Goal: Task Accomplishment & Management: Complete application form

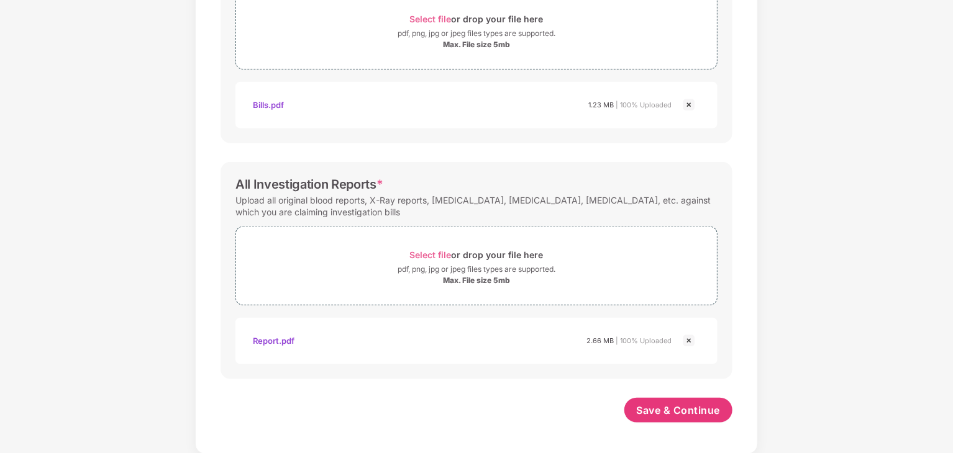
scroll to position [477, 0]
click at [665, 413] on span "Save & Continue" at bounding box center [679, 411] width 84 height 14
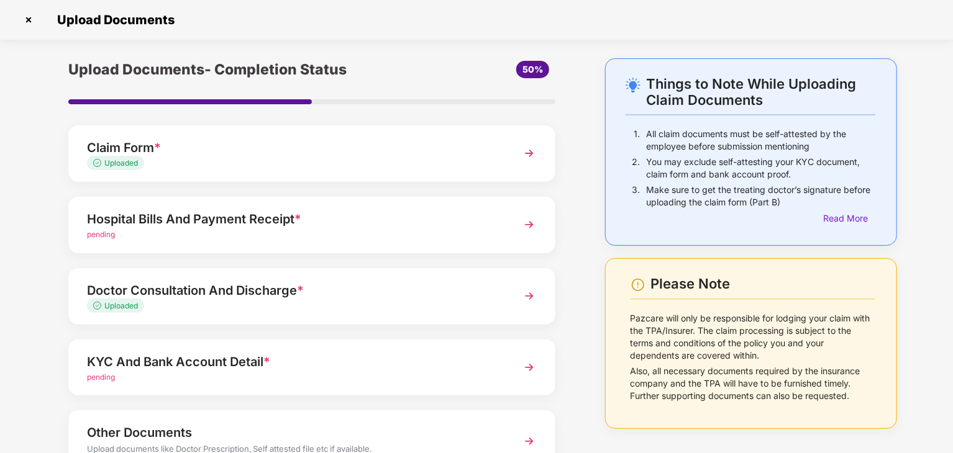
click at [528, 221] on img at bounding box center [529, 225] width 22 height 22
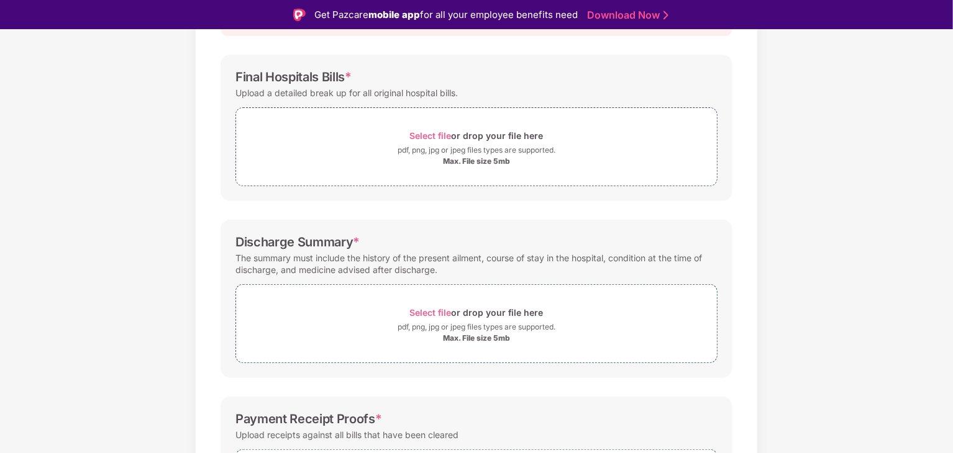
scroll to position [164, 0]
drag, startPoint x: 909, startPoint y: 371, endPoint x: 918, endPoint y: 346, distance: 26.3
click at [918, 346] on div "Documents List > Hospital bills and Payment receipt Hospital bills and Payment …" at bounding box center [476, 272] width 953 height 696
click at [438, 135] on span "Select file" at bounding box center [431, 137] width 42 height 11
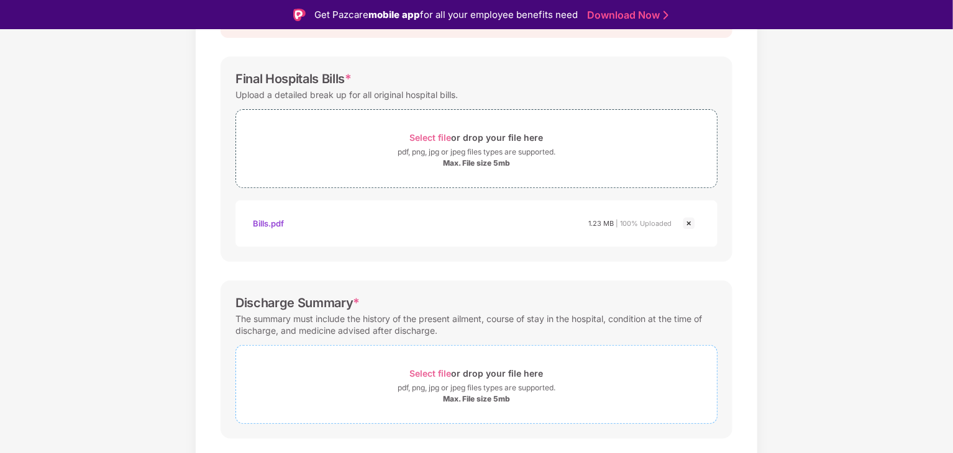
click at [437, 374] on span "Select file" at bounding box center [431, 373] width 42 height 11
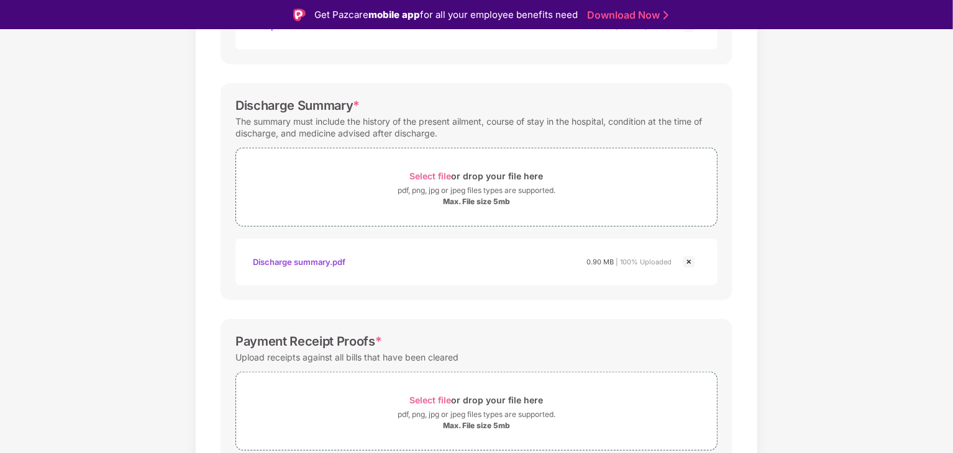
scroll to position [418, 0]
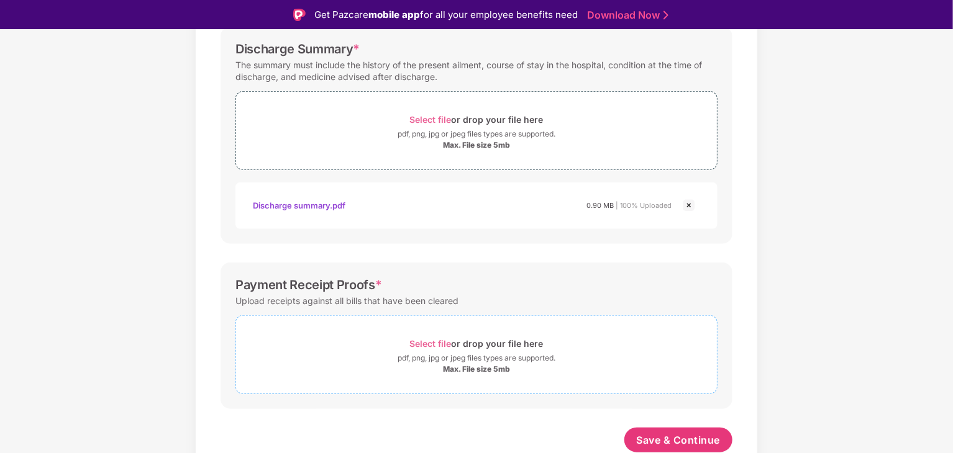
click at [450, 335] on div "Select file or drop your file here" at bounding box center [477, 343] width 134 height 17
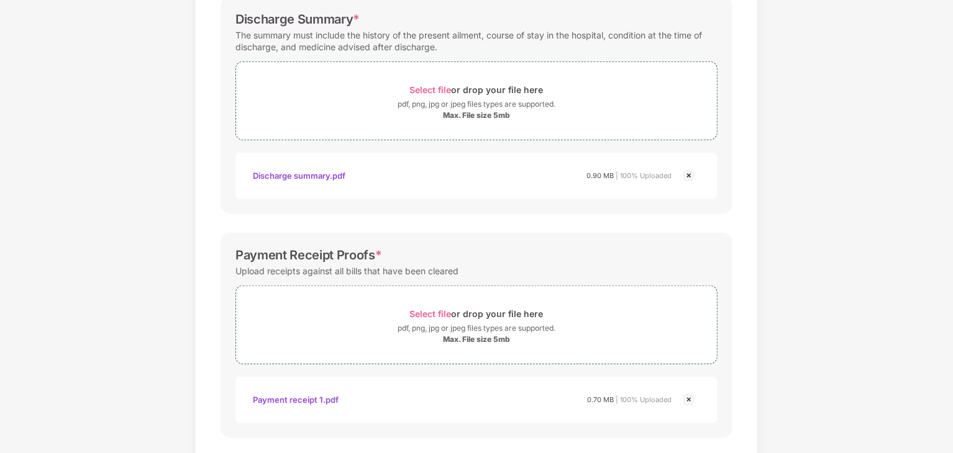
click at [845, 412] on div "Documents List > Hospital bills and Payment receipt Hospital bills and Payment …" at bounding box center [476, 76] width 953 height 873
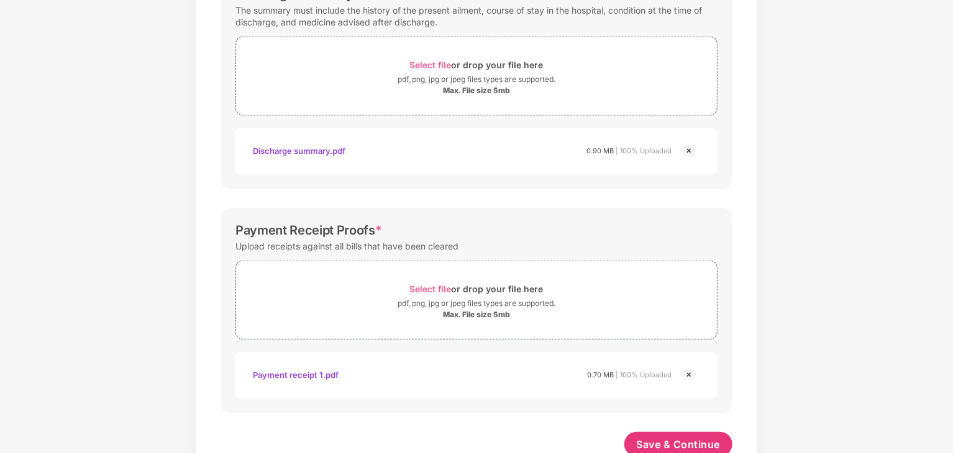
scroll to position [477, 0]
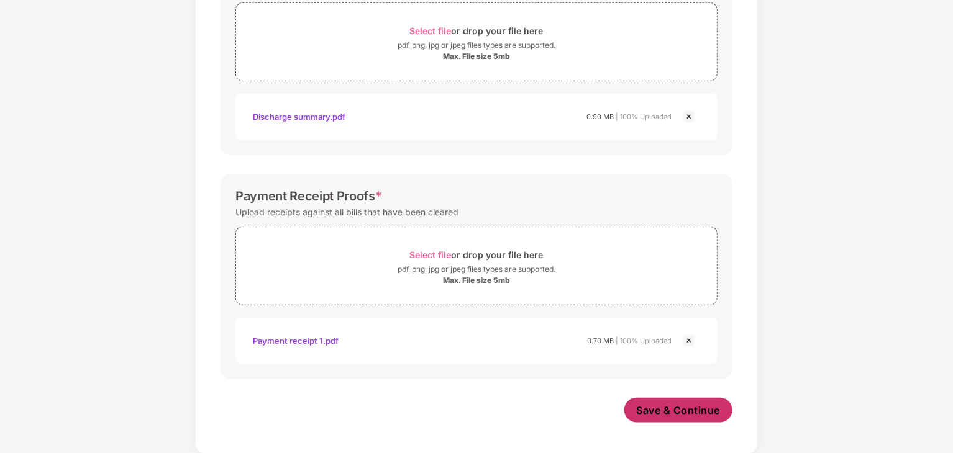
click at [698, 415] on span "Save & Continue" at bounding box center [679, 411] width 84 height 14
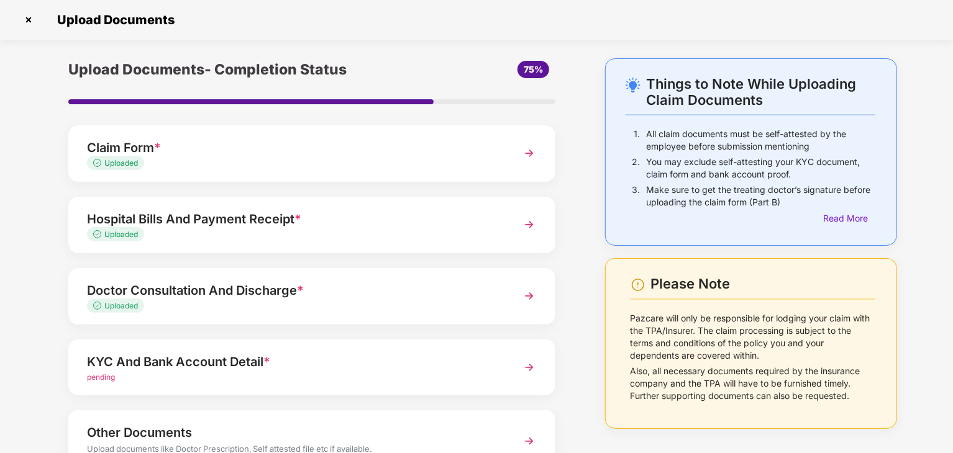
click at [527, 371] on img at bounding box center [529, 368] width 22 height 22
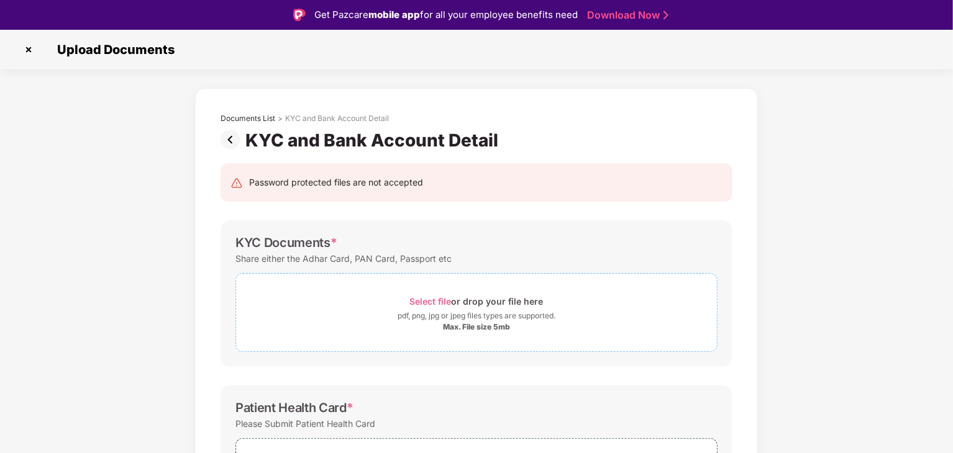
click at [427, 301] on span "Select file" at bounding box center [431, 301] width 42 height 11
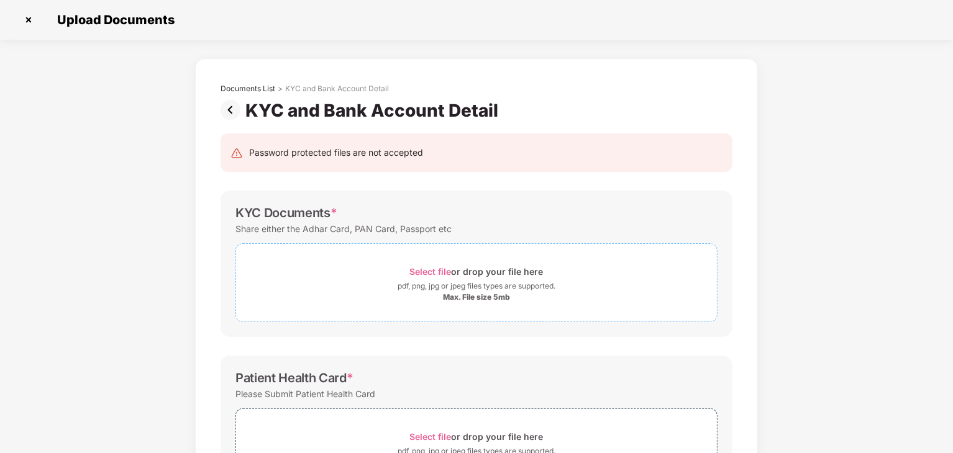
click at [380, 275] on div "Select file or drop your file here" at bounding box center [476, 271] width 481 height 17
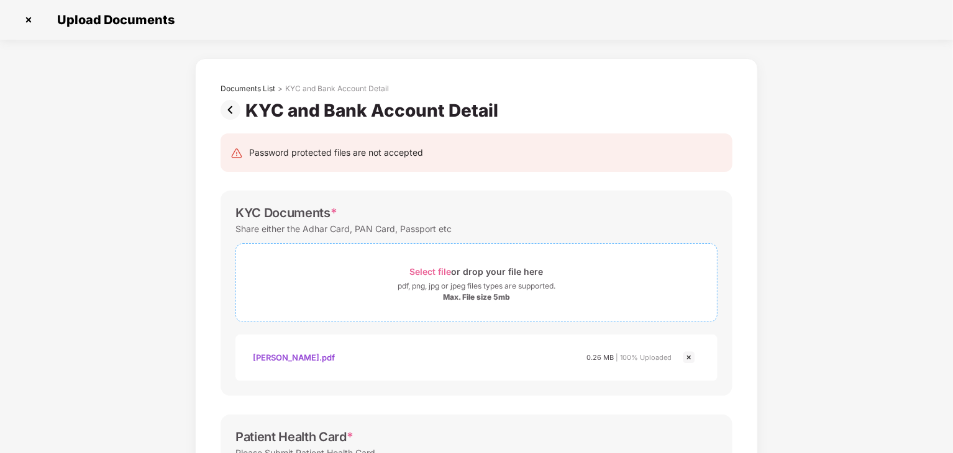
click at [427, 276] on span "Select file" at bounding box center [431, 271] width 42 height 11
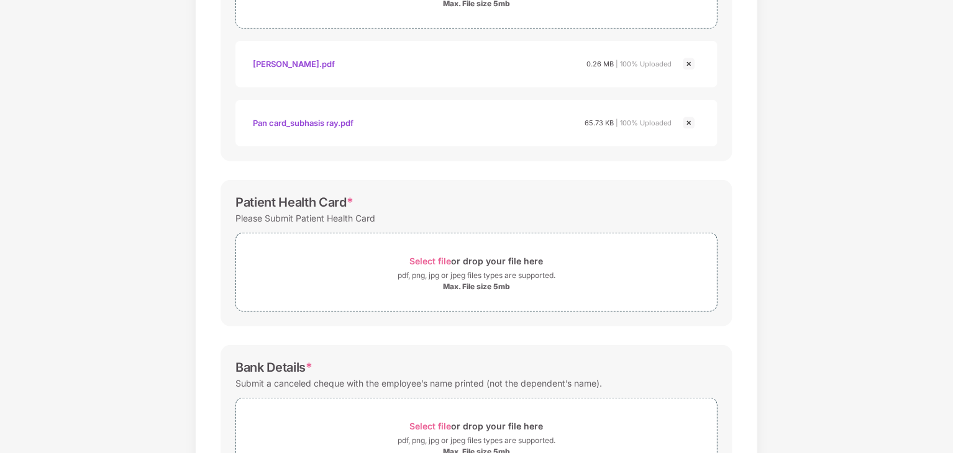
scroll to position [301, 0]
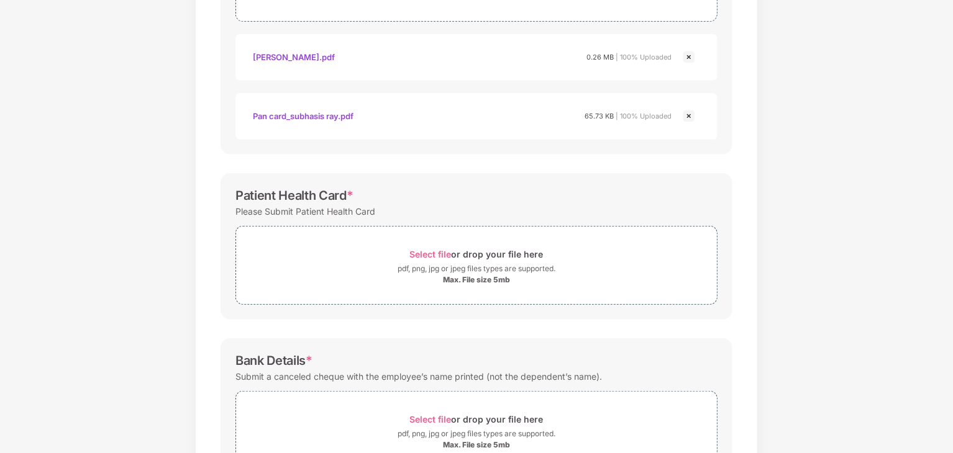
click at [872, 68] on div "Documents List > KYC and Bank Account Detail KYC and Bank Account Detail Passwo…" at bounding box center [476, 159] width 953 height 803
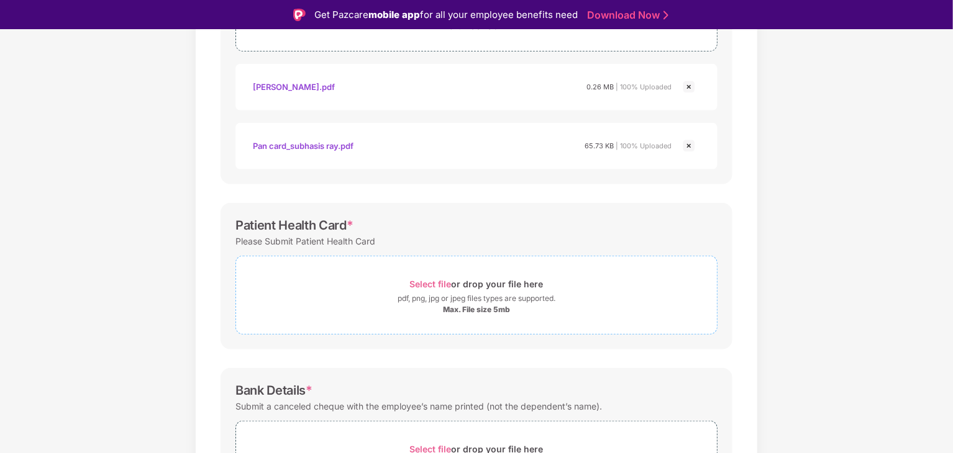
click at [441, 283] on span "Select file" at bounding box center [431, 284] width 42 height 11
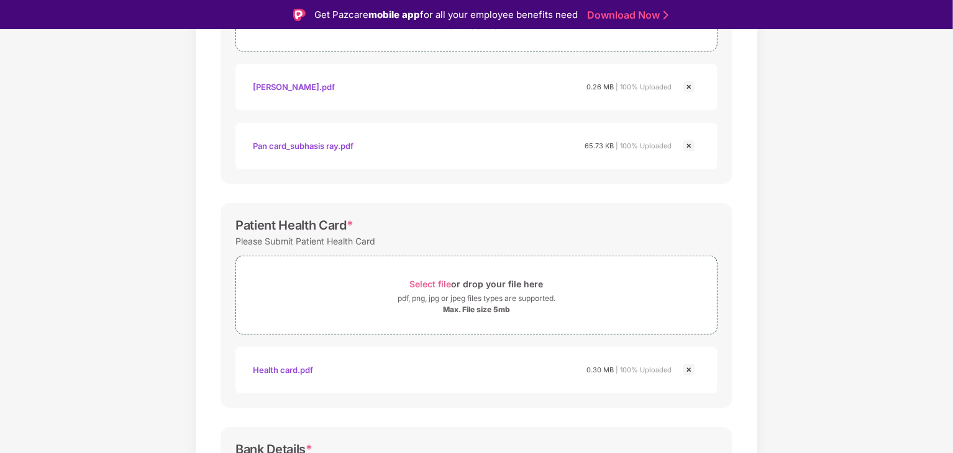
click at [170, 380] on div "Documents List > KYC and Bank Account Detail KYC and Bank Account Detail Passwo…" at bounding box center [476, 219] width 953 height 862
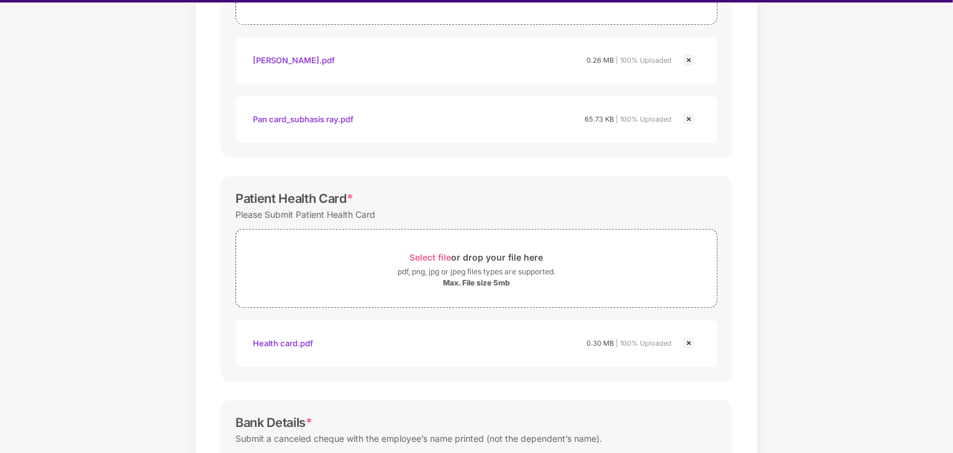
scroll to position [30, 0]
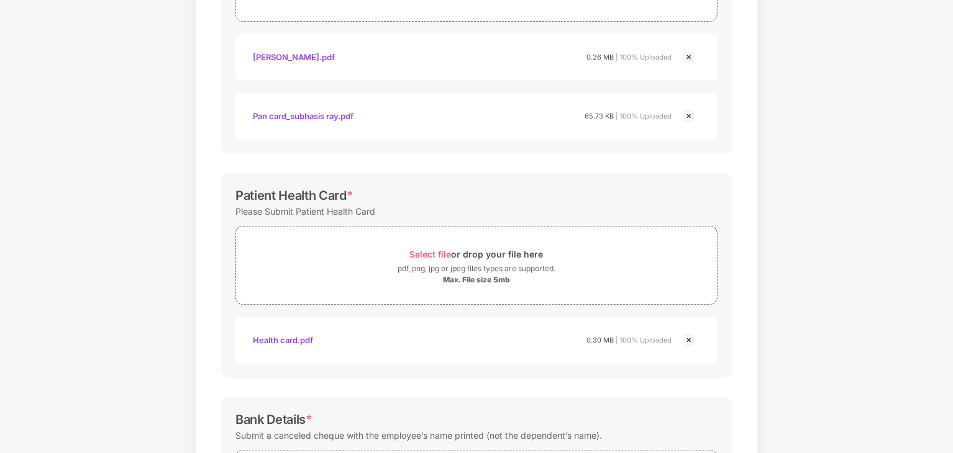
click at [753, 408] on div "Documents List > KYC and Bank Account Detail KYC and Bank Account Detail Passwo…" at bounding box center [476, 189] width 563 height 862
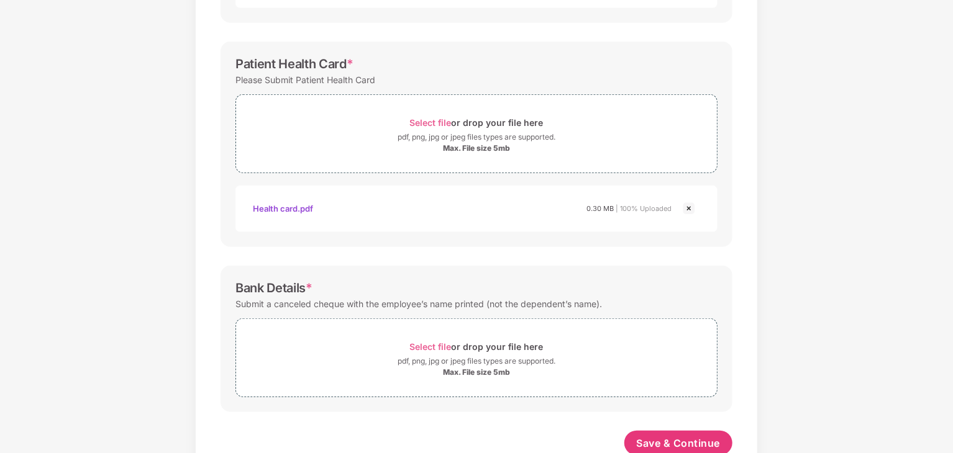
scroll to position [465, 0]
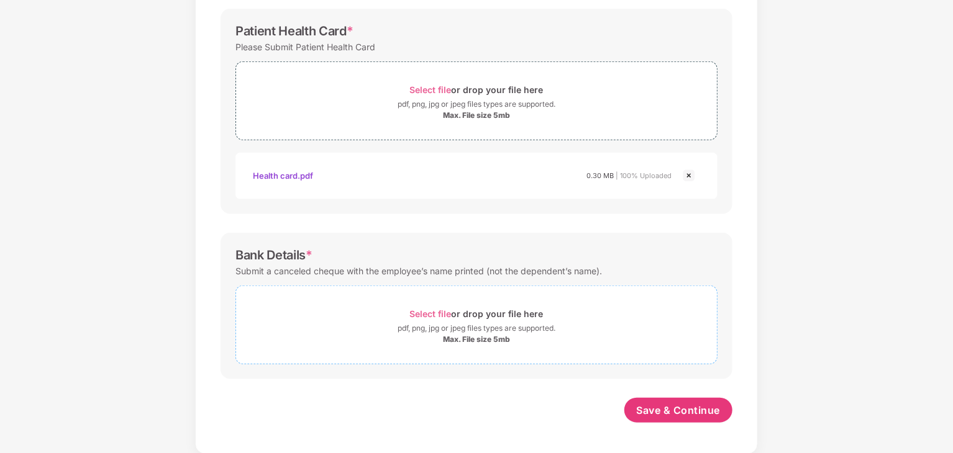
click at [430, 311] on span "Select file" at bounding box center [431, 314] width 42 height 11
click at [572, 314] on div "Select file or drop your file here" at bounding box center [476, 314] width 481 height 17
click at [893, 411] on div "Documents List > KYC and Bank Account Detail KYC and Bank Account Detail Passwo…" at bounding box center [476, 53] width 953 height 921
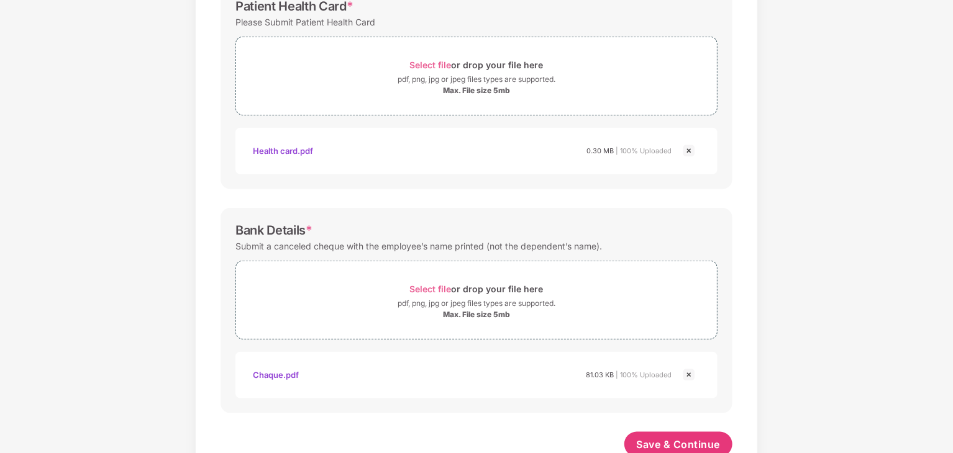
scroll to position [524, 0]
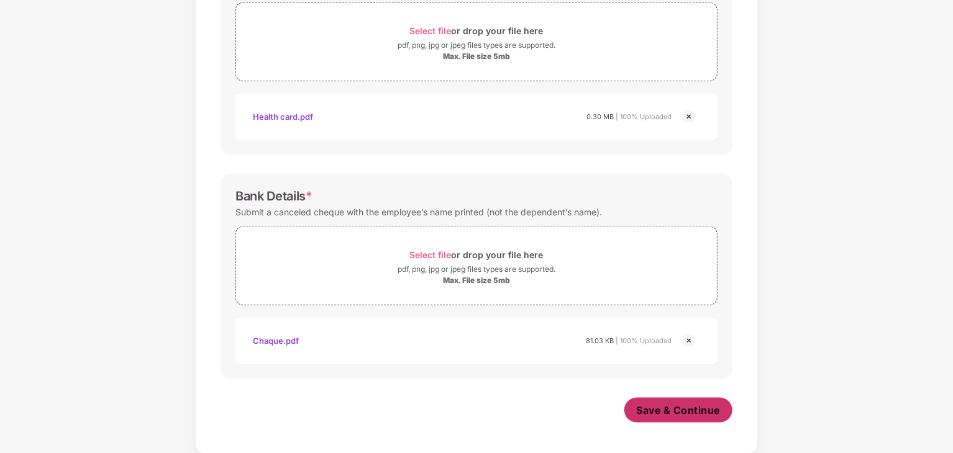
click at [697, 411] on span "Save & Continue" at bounding box center [679, 411] width 84 height 14
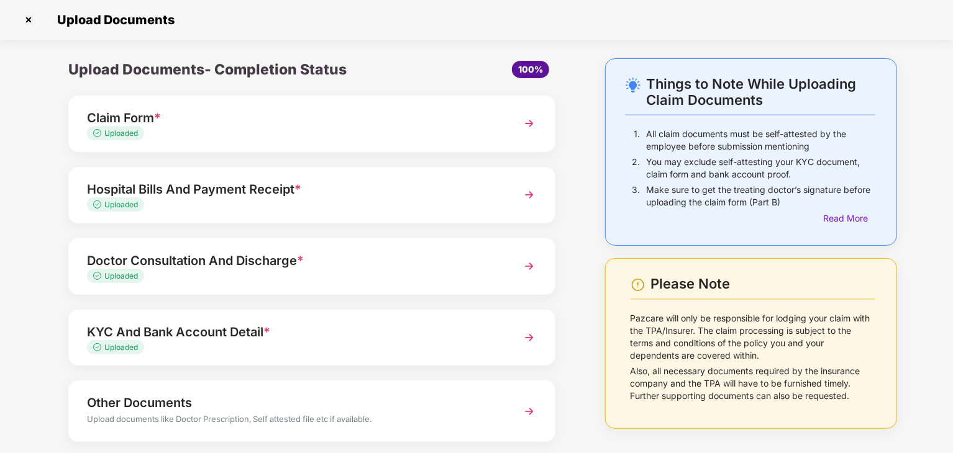
click at [527, 407] on img at bounding box center [529, 412] width 22 height 22
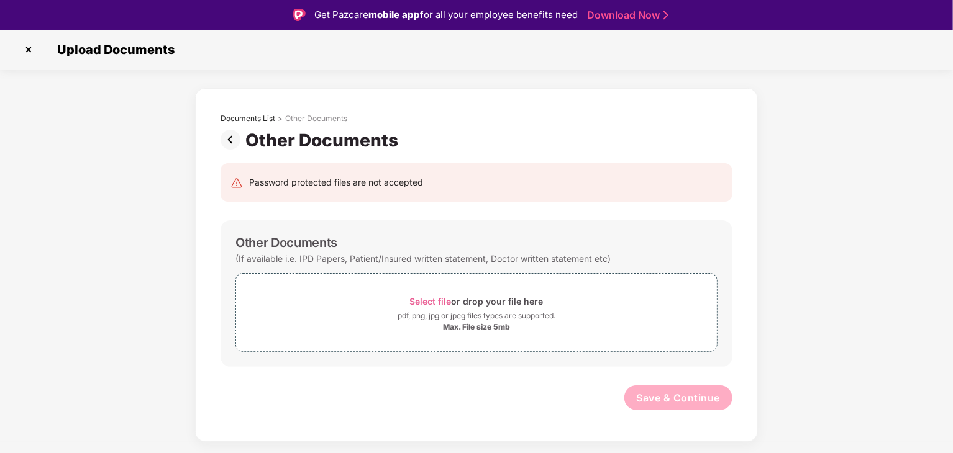
click at [227, 140] on img at bounding box center [233, 140] width 25 height 20
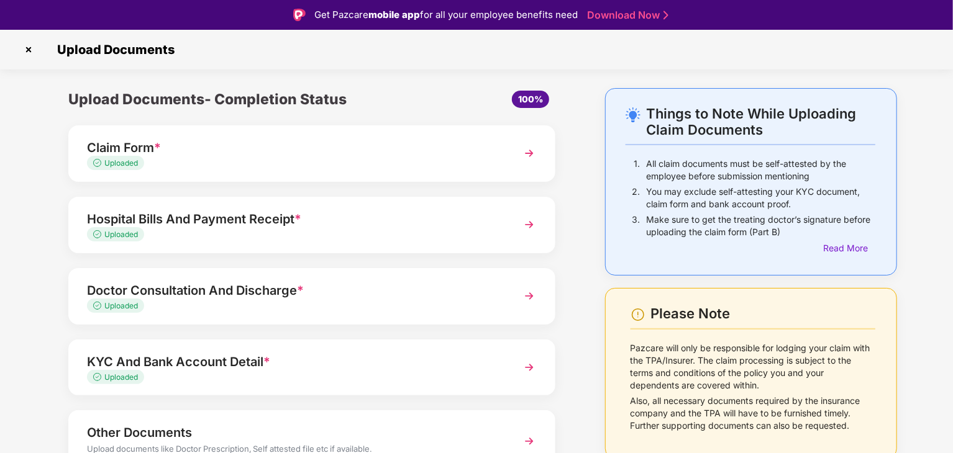
click at [27, 52] on img at bounding box center [29, 50] width 20 height 20
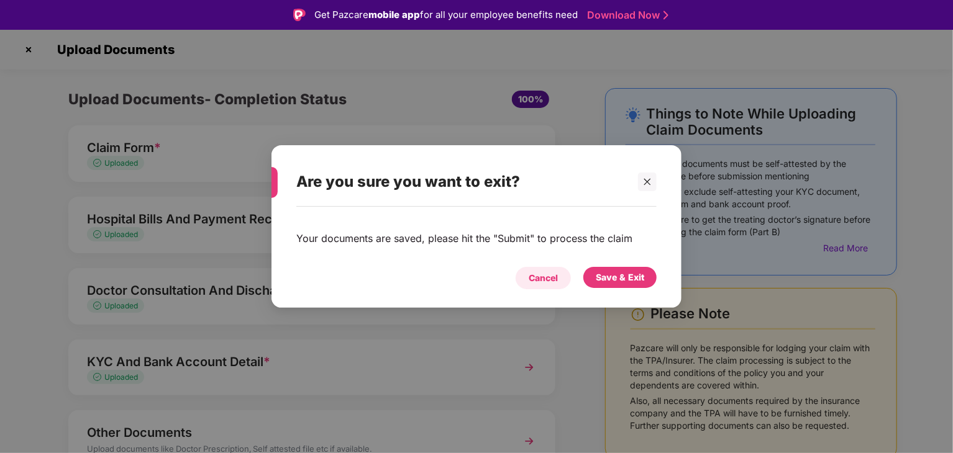
click at [534, 282] on div "Cancel" at bounding box center [543, 278] width 29 height 14
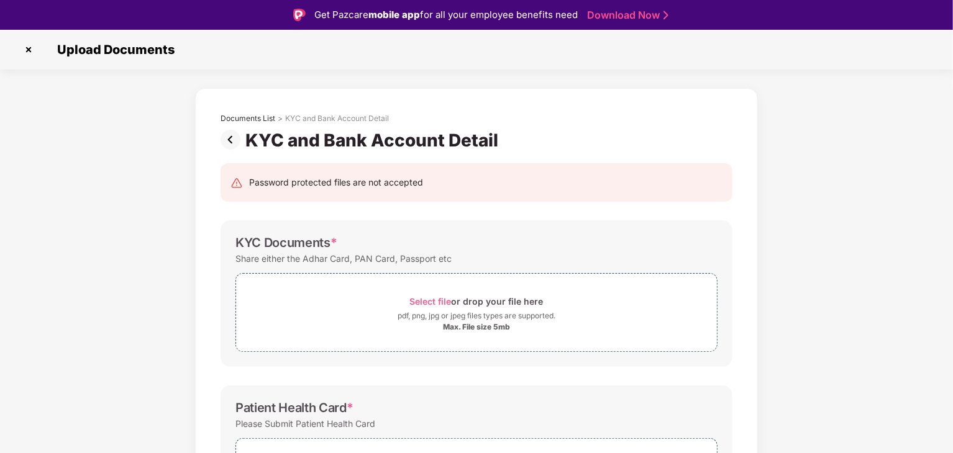
click at [30, 48] on img at bounding box center [29, 50] width 20 height 20
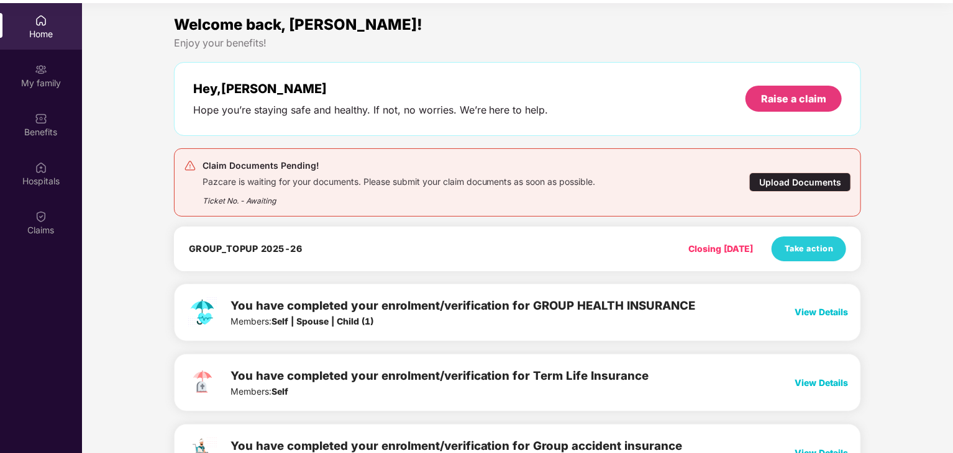
scroll to position [70, 0]
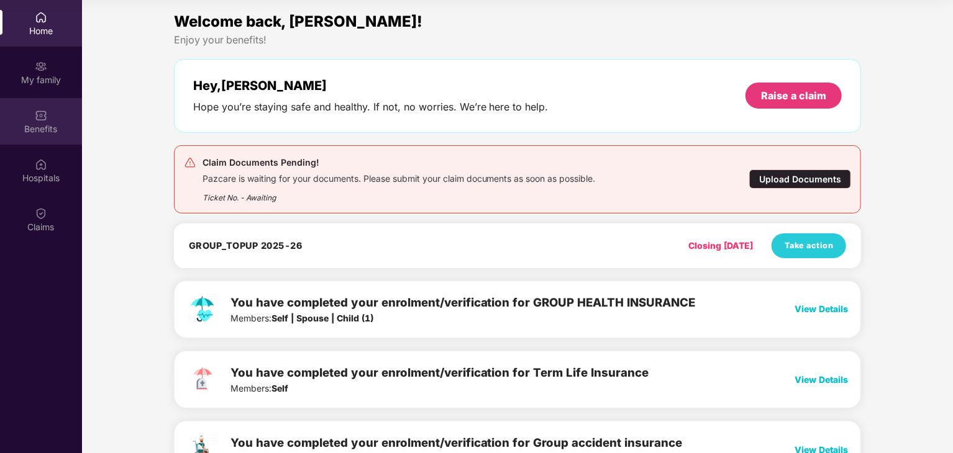
click at [23, 117] on div "Benefits" at bounding box center [41, 121] width 82 height 47
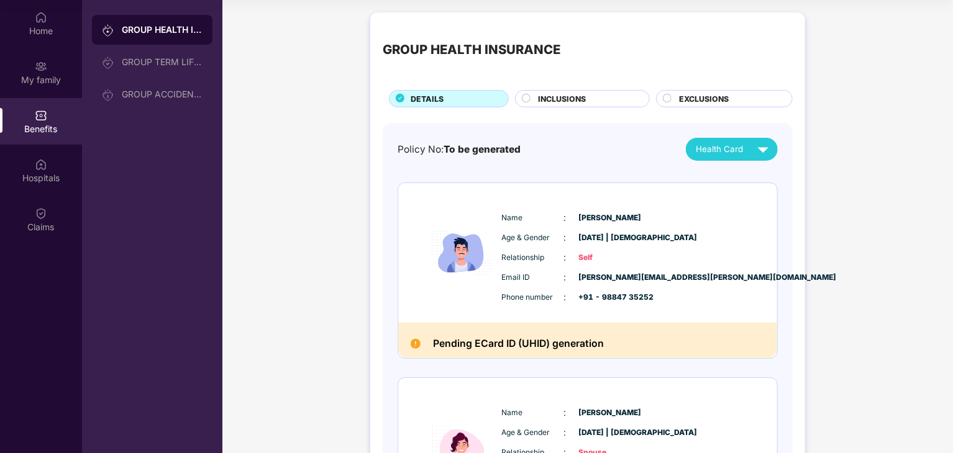
drag, startPoint x: 951, startPoint y: 184, endPoint x: 952, endPoint y: 222, distance: 37.9
click at [952, 222] on div "GROUP HEALTH INSURANCE DETAILS INCLUSIONS EXCLUSIONS Policy No: To be generated…" at bounding box center [587, 416] width 730 height 820
click at [694, 275] on div "Email ID : subhasis.ray@tredence.com" at bounding box center [625, 278] width 247 height 14
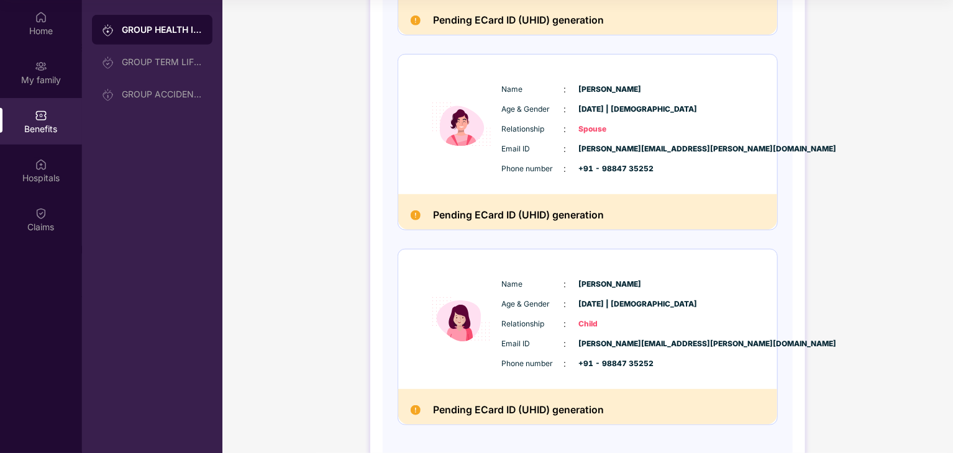
scroll to position [372, 0]
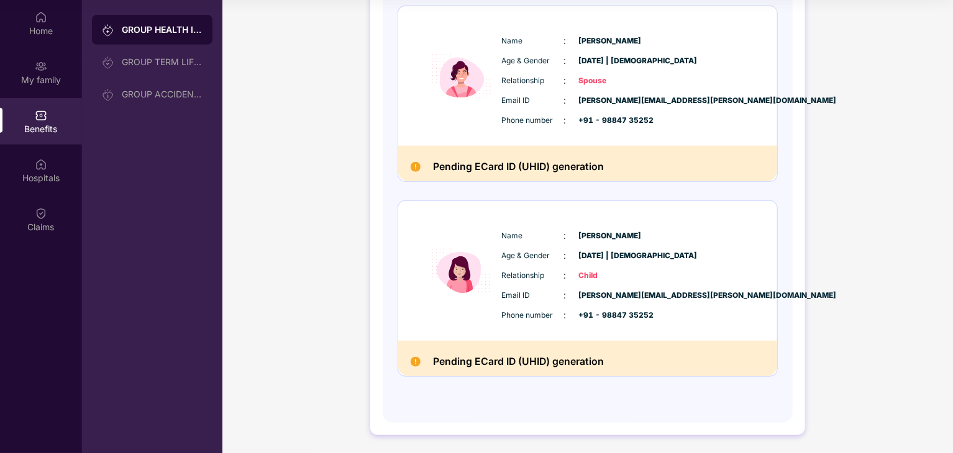
click at [604, 244] on div "Name : Irshika Ray Age & Gender : 18 Aug 2022 | Female Relationship : Child Ema…" at bounding box center [625, 276] width 253 height 106
click at [470, 284] on img at bounding box center [461, 271] width 75 height 110
click at [415, 363] on img at bounding box center [416, 362] width 10 height 10
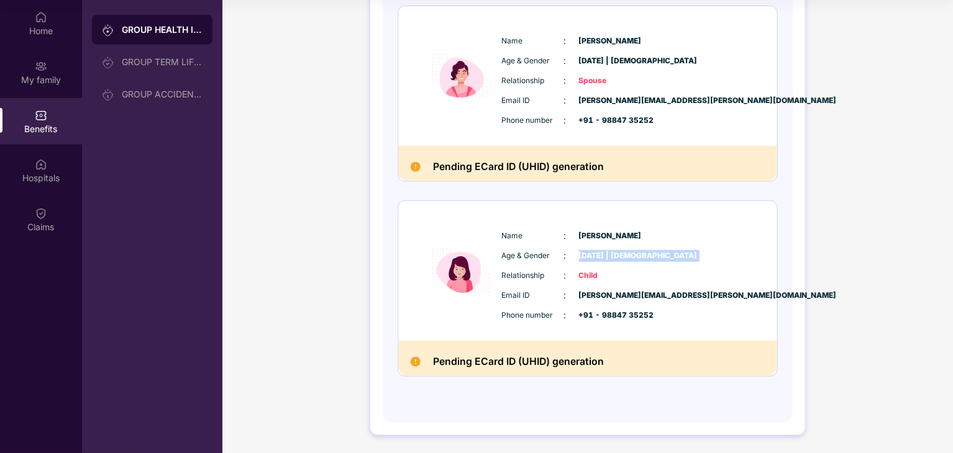
click at [415, 363] on img at bounding box center [416, 362] width 10 height 10
click at [47, 18] on div "Home" at bounding box center [41, 23] width 82 height 47
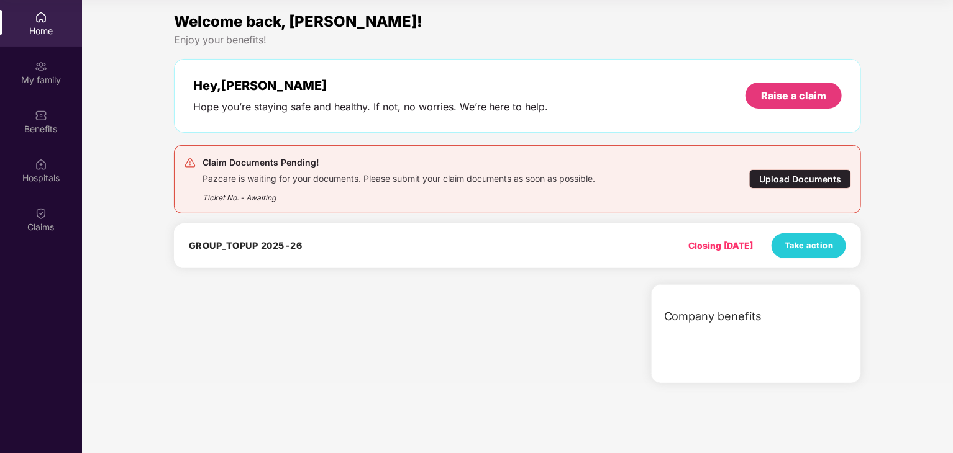
scroll to position [0, 0]
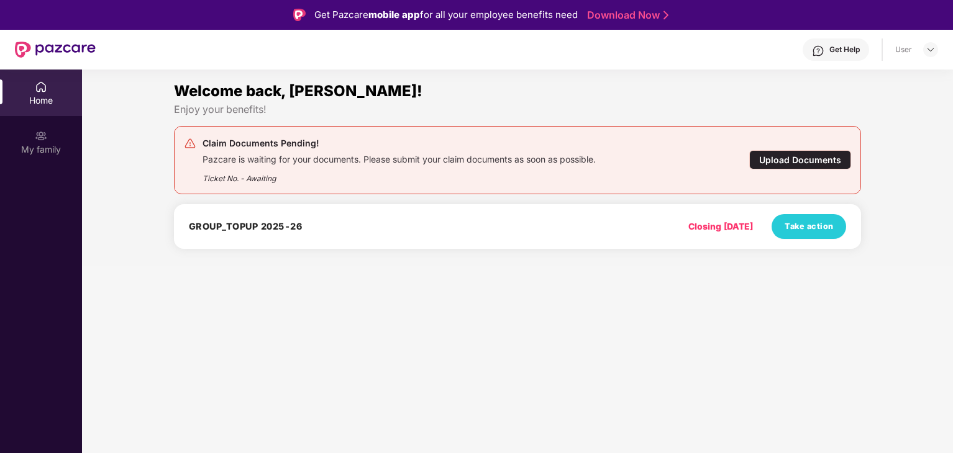
scroll to position [70, 0]
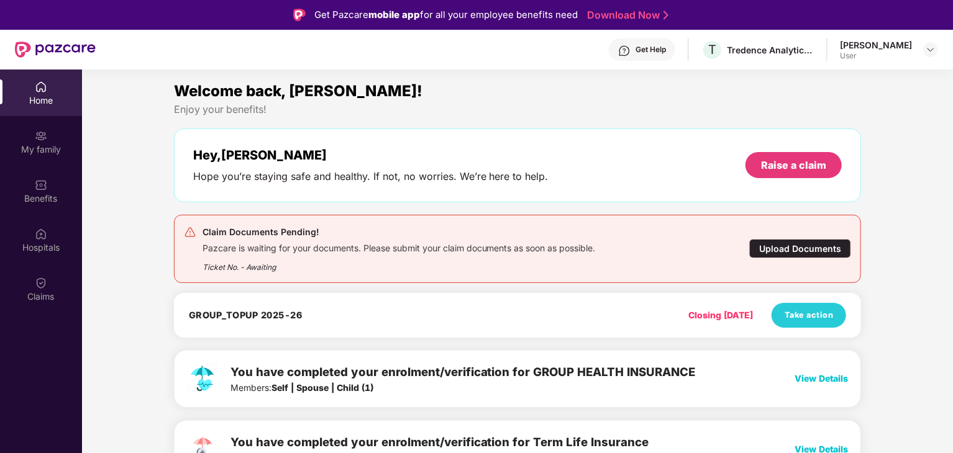
click at [519, 238] on div "Claim Documents Pending!" at bounding box center [398, 232] width 393 height 15
click at [786, 252] on div "Upload Documents" at bounding box center [800, 248] width 102 height 19
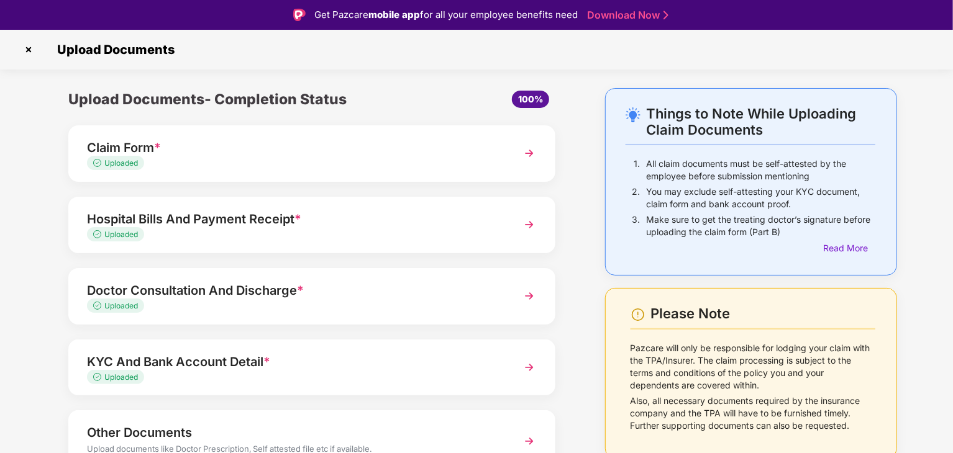
scroll to position [30, 0]
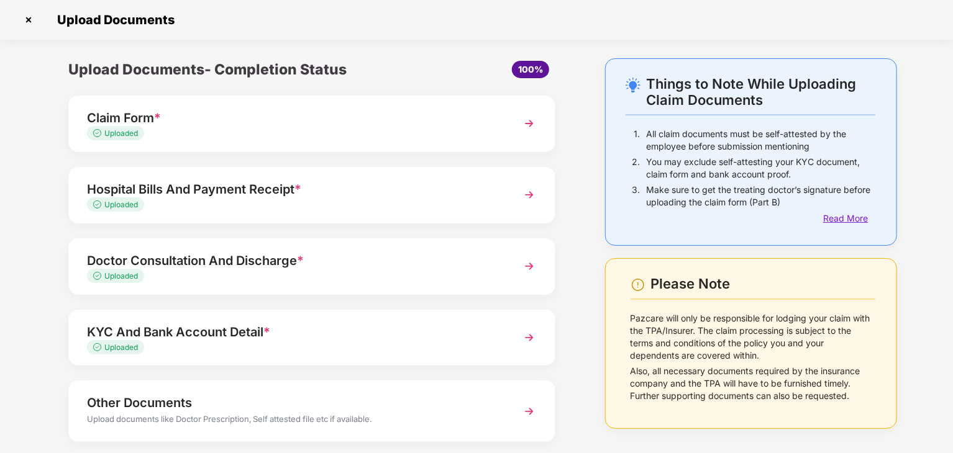
click at [860, 222] on div "Read More" at bounding box center [849, 219] width 52 height 14
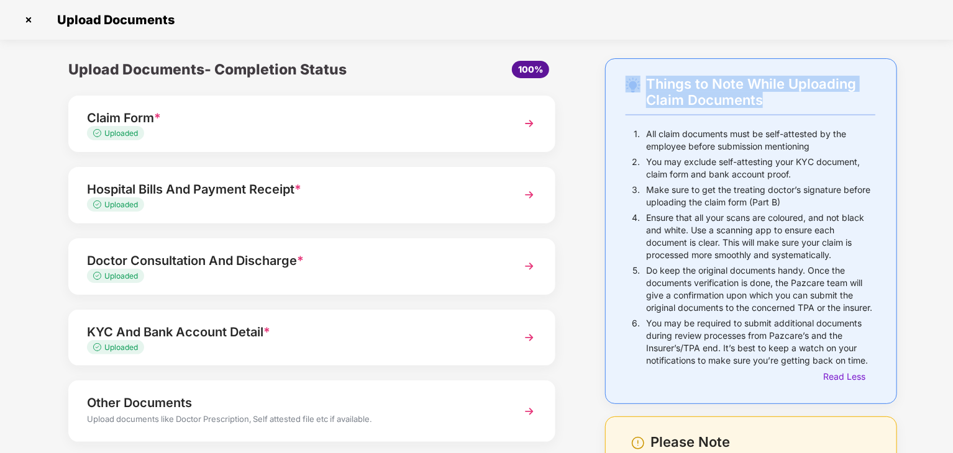
drag, startPoint x: 952, startPoint y: 20, endPoint x: 953, endPoint y: 114, distance: 94.4
click at [952, 114] on html "Get Pazcare mobile app for all your employee benefits need Download Now Upload …" at bounding box center [476, 196] width 953 height 453
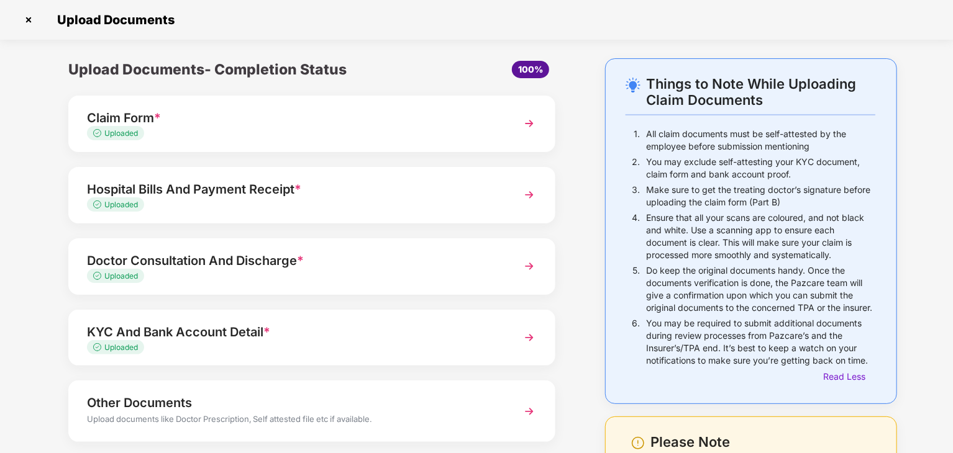
click at [573, 132] on div "Upload Documents- Completion Status 100% Claim Form * Uploaded Hospital Bills A…" at bounding box center [311, 329] width 549 height 542
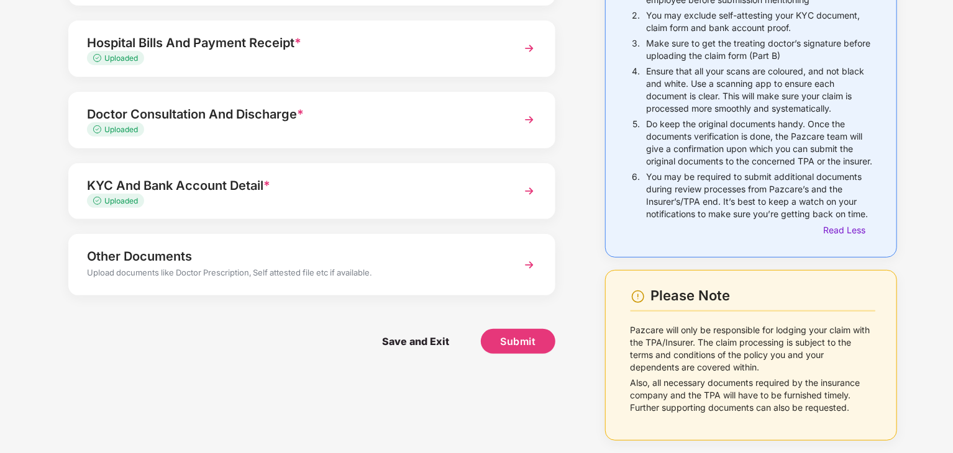
scroll to position [158, 0]
click at [542, 330] on button "Submit" at bounding box center [518, 341] width 75 height 25
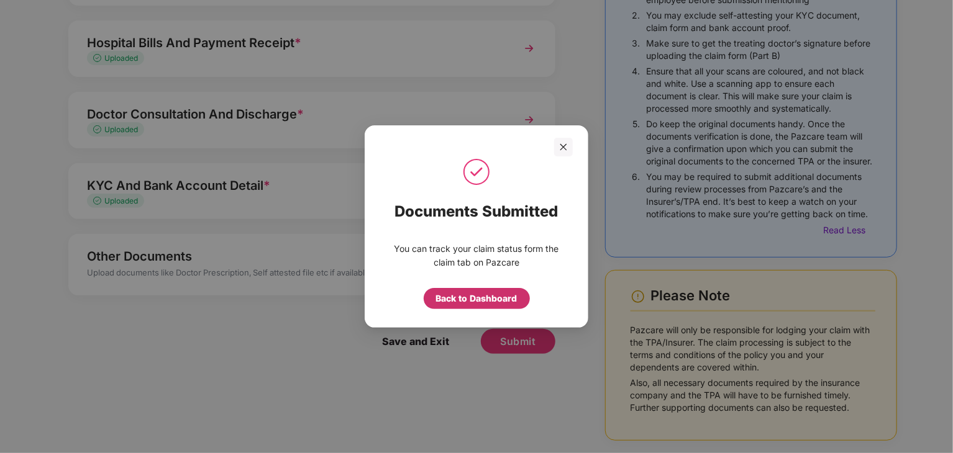
click at [477, 296] on div "Back to Dashboard" at bounding box center [476, 299] width 81 height 14
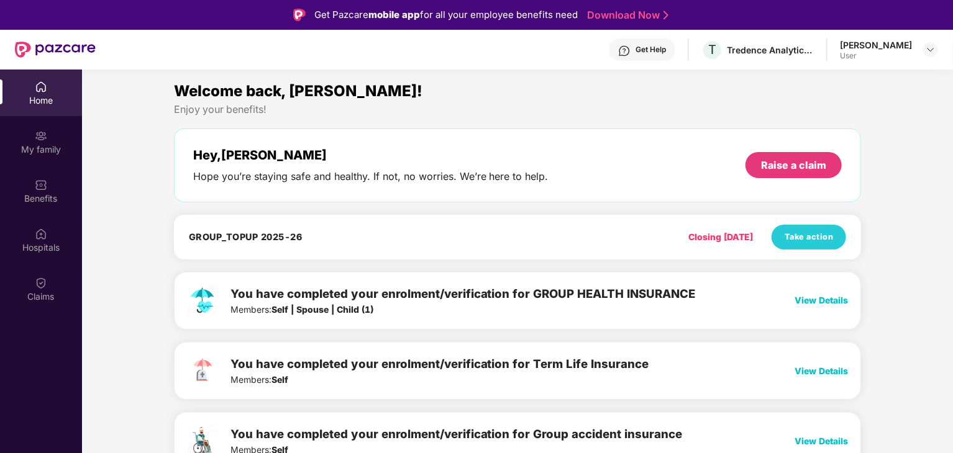
click at [477, 296] on span "You have completed your enrolment/verification for GROUP HEALTH INSURANCE" at bounding box center [462, 294] width 465 height 14
click at [819, 300] on span "View Details" at bounding box center [820, 300] width 53 height 11
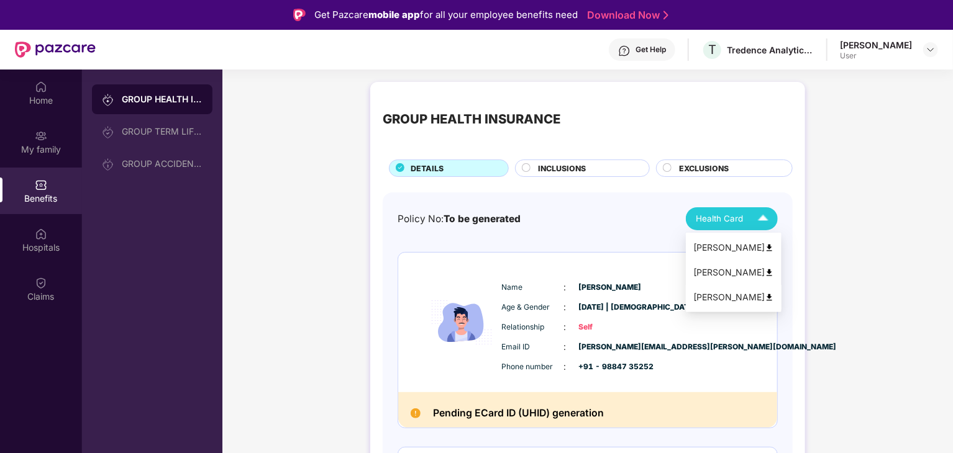
click at [709, 301] on div "[PERSON_NAME]" at bounding box center [733, 298] width 81 height 14
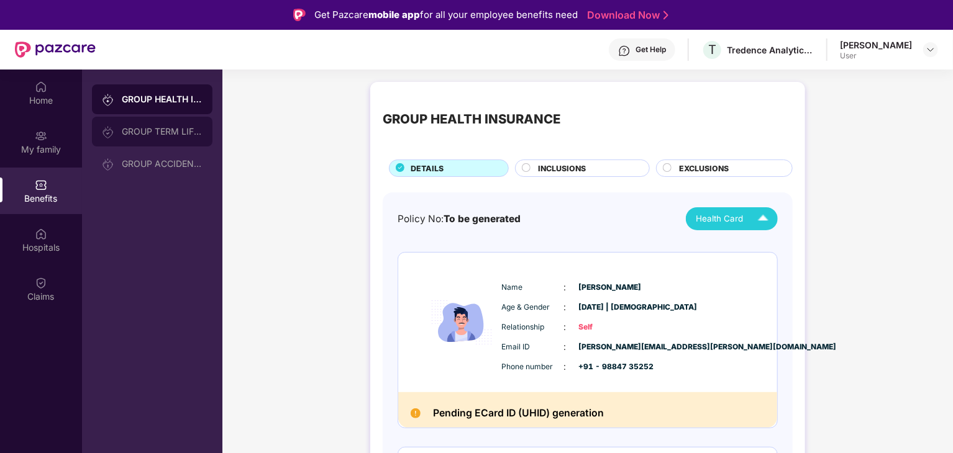
click at [148, 130] on div "GROUP TERM LIFE INSURANCE" at bounding box center [162, 132] width 81 height 10
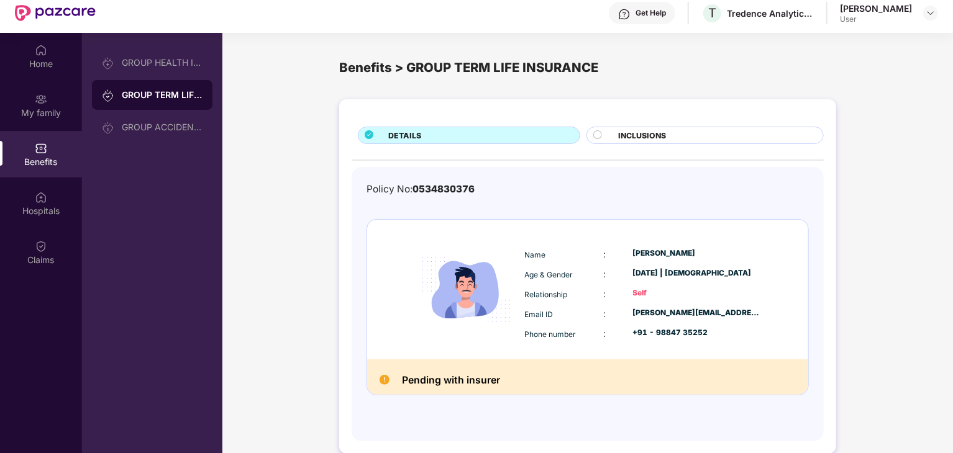
scroll to position [70, 0]
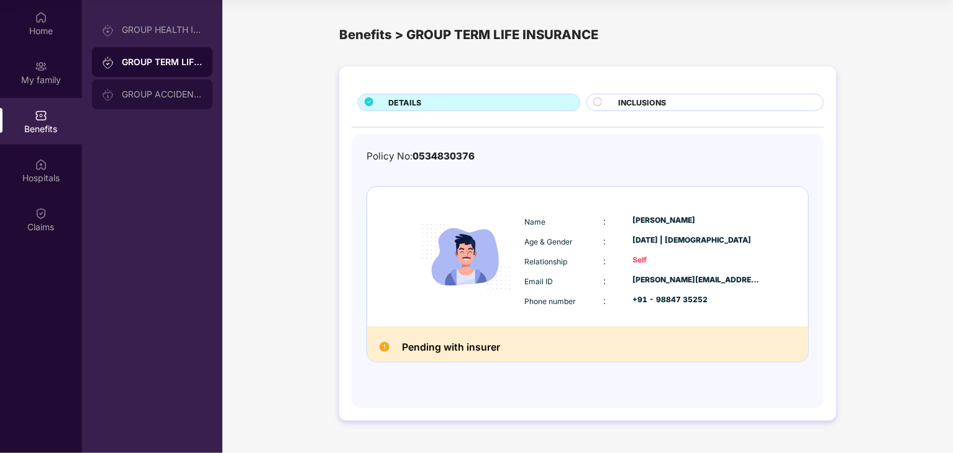
click at [166, 107] on div "GROUP ACCIDENTAL INSURANCE" at bounding box center [152, 95] width 121 height 30
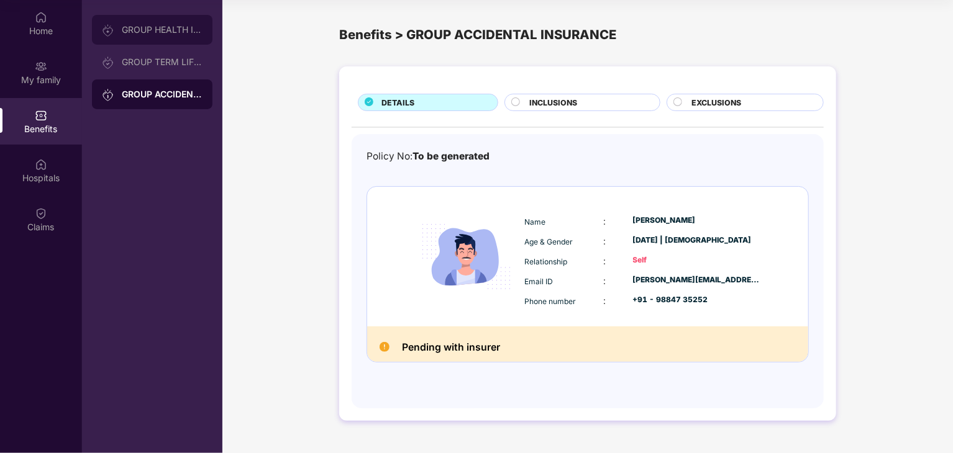
click at [144, 30] on div "GROUP HEALTH INSURANCE" at bounding box center [162, 30] width 81 height 10
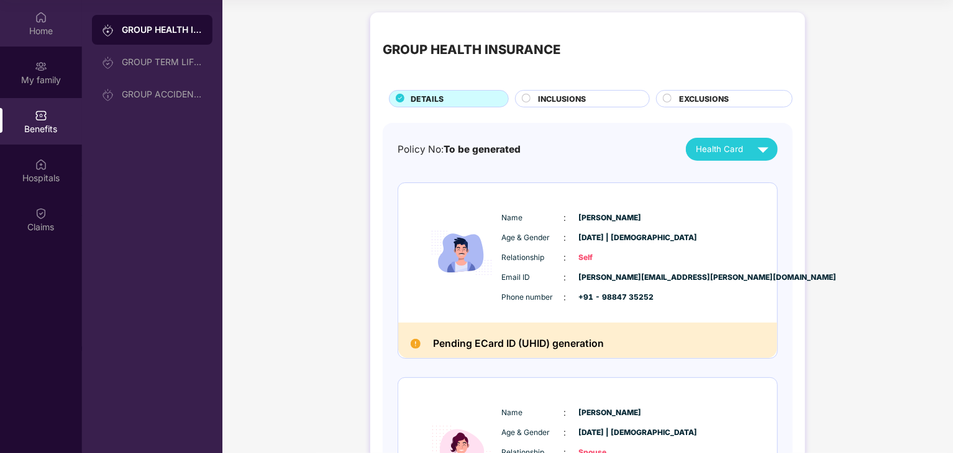
click at [37, 34] on div "Home" at bounding box center [41, 31] width 82 height 12
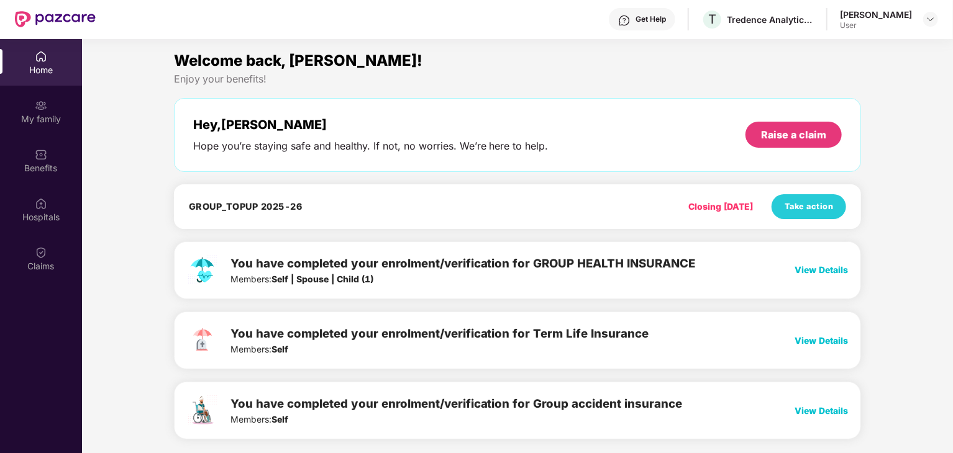
scroll to position [0, 0]
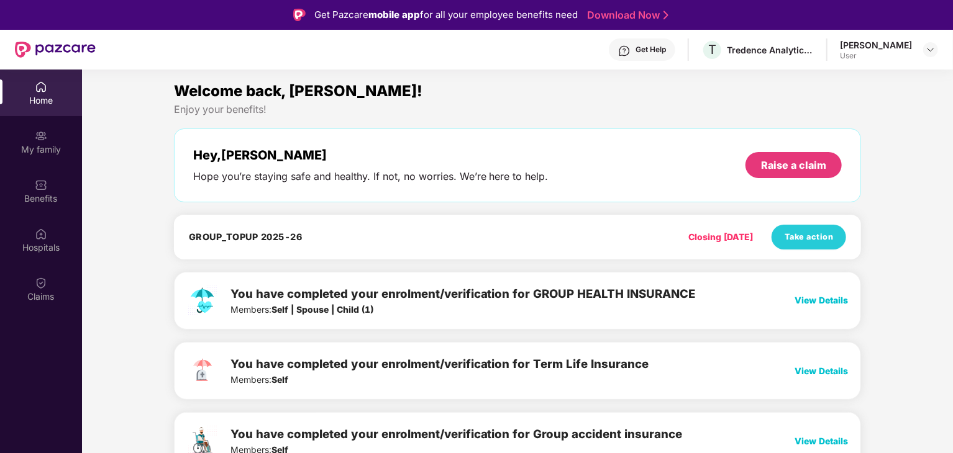
click at [821, 232] on span "Take action" at bounding box center [809, 237] width 49 height 12
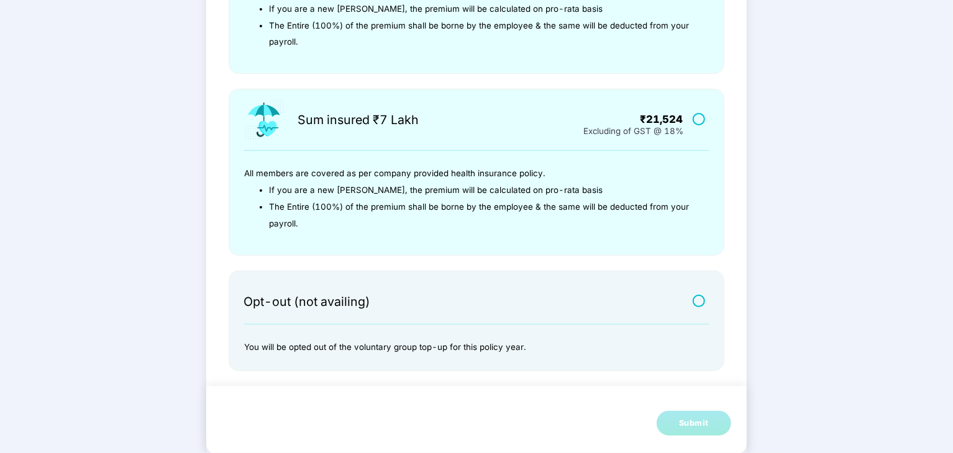
scroll to position [0, 0]
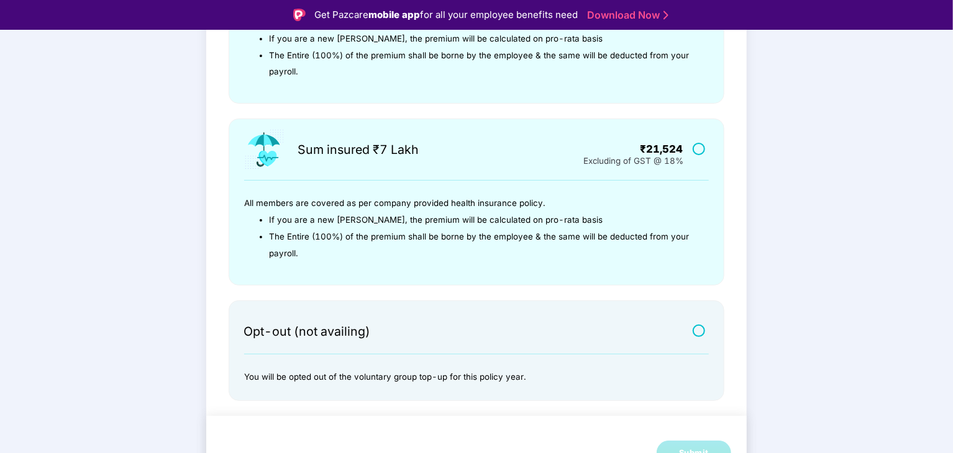
drag, startPoint x: 944, startPoint y: 246, endPoint x: 953, endPoint y: 255, distance: 13.6
click at [953, 255] on html "Get Pazcare mobile app for all your employee benefits need Download Now GROUP_T…" at bounding box center [476, 226] width 953 height 453
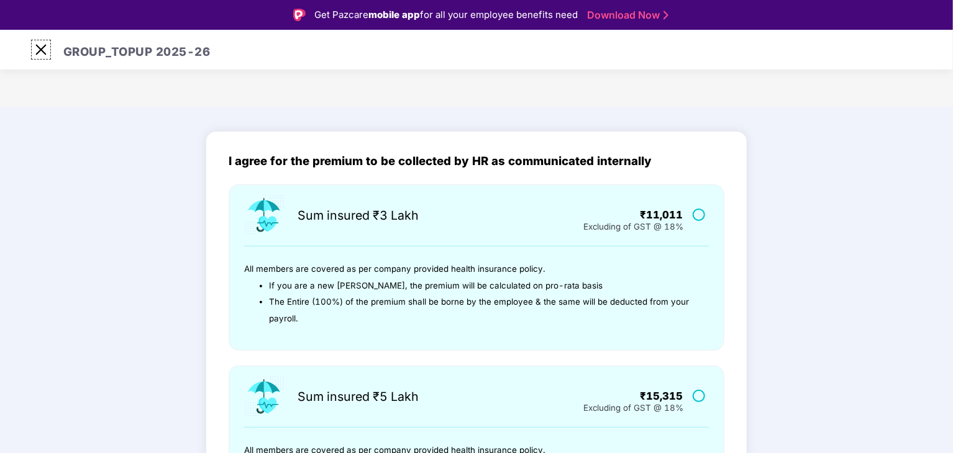
click at [37, 49] on img at bounding box center [41, 50] width 20 height 20
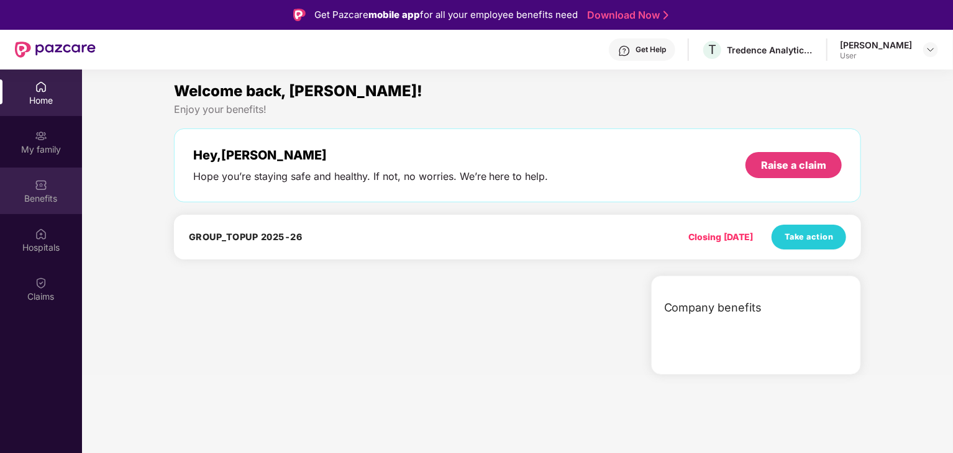
click at [42, 182] on img at bounding box center [41, 185] width 12 height 12
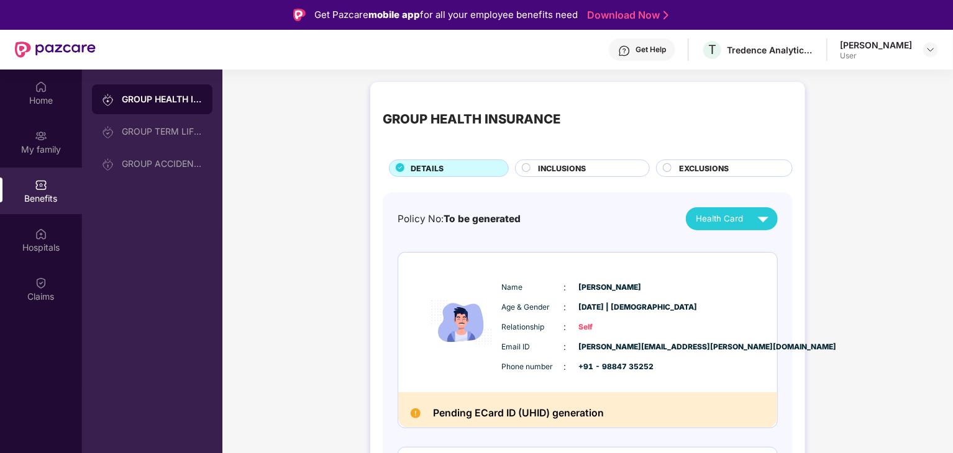
click at [598, 173] on div "INCLUSIONS" at bounding box center [587, 170] width 111 height 14
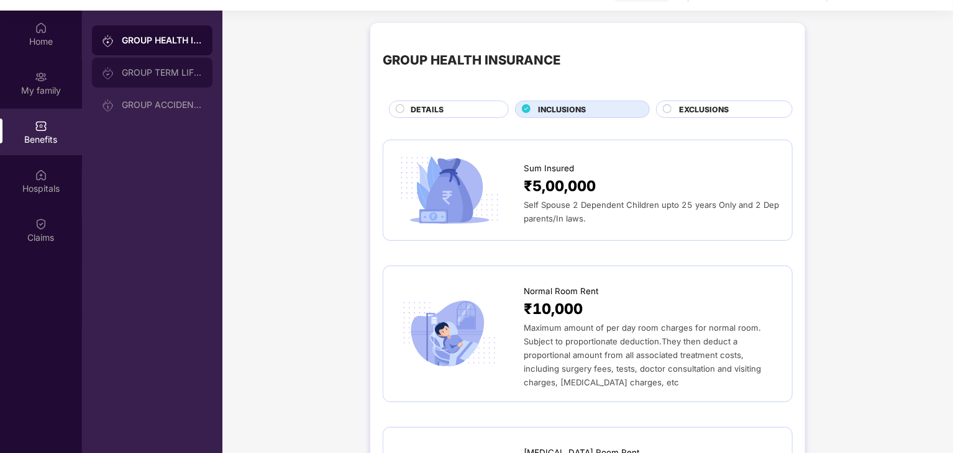
click at [160, 80] on div "GROUP TERM LIFE INSURANCE" at bounding box center [152, 73] width 121 height 30
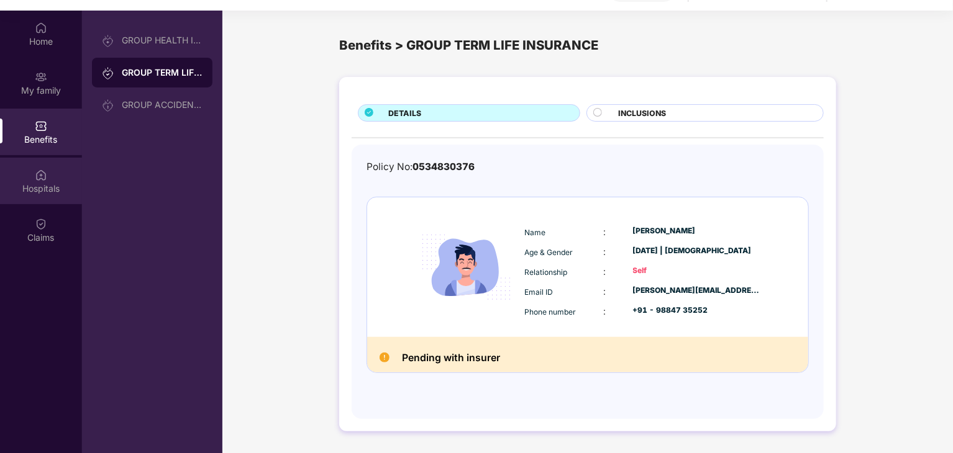
click at [34, 183] on div "Hospitals" at bounding box center [41, 189] width 82 height 12
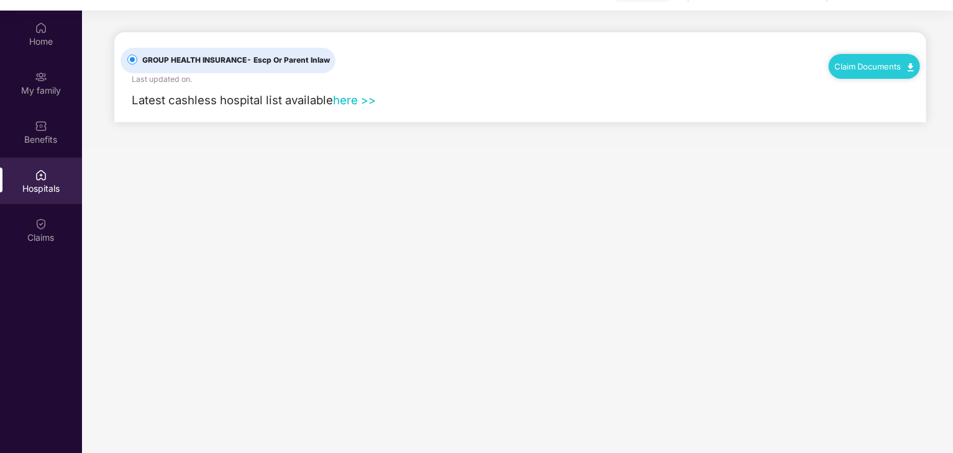
click at [340, 99] on link "here >>" at bounding box center [354, 100] width 43 height 14
click at [42, 40] on div "Home" at bounding box center [41, 41] width 82 height 12
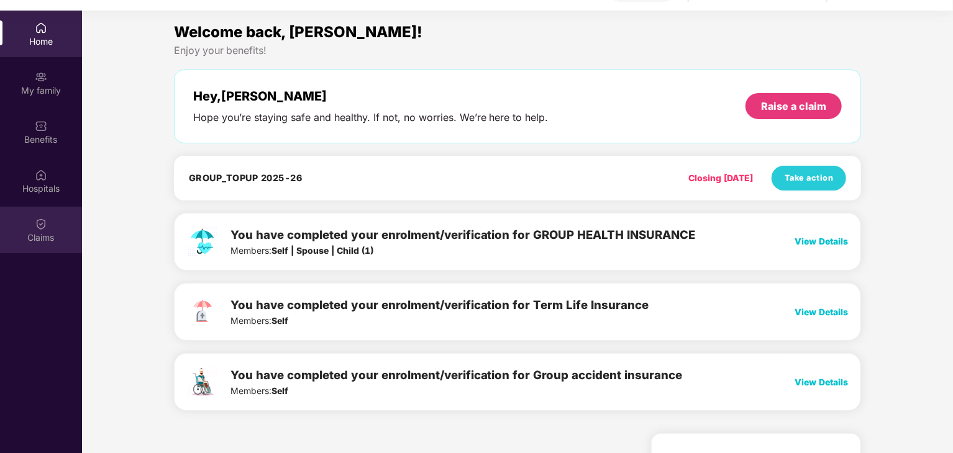
click at [47, 214] on div "Claims" at bounding box center [41, 230] width 82 height 47
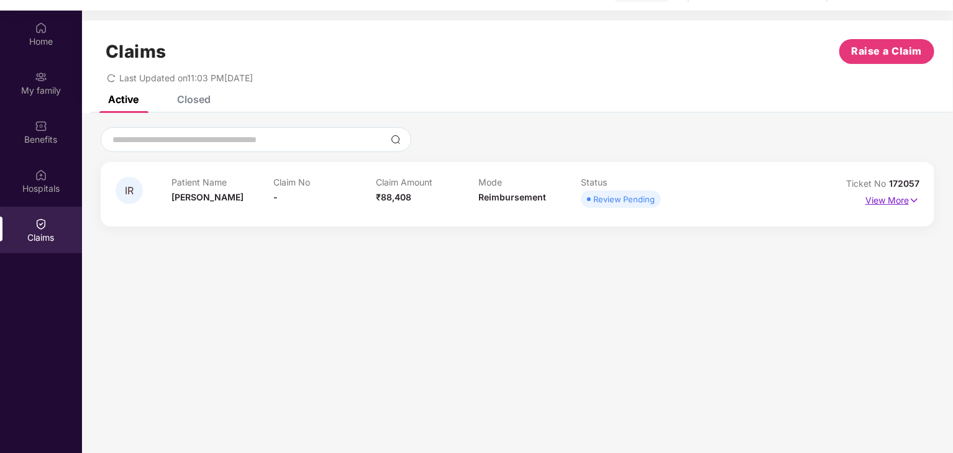
click at [912, 201] on img at bounding box center [914, 201] width 11 height 14
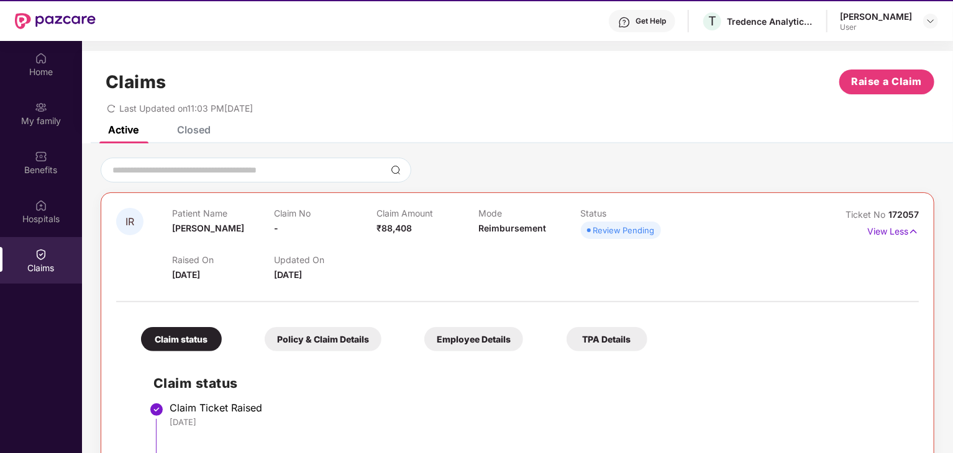
scroll to position [70, 0]
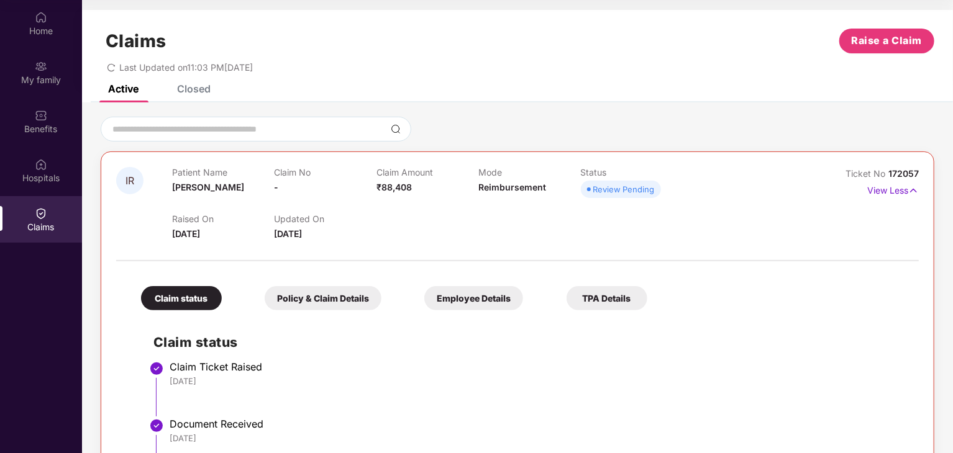
click at [331, 309] on div "Policy & Claim Details" at bounding box center [323, 298] width 117 height 24
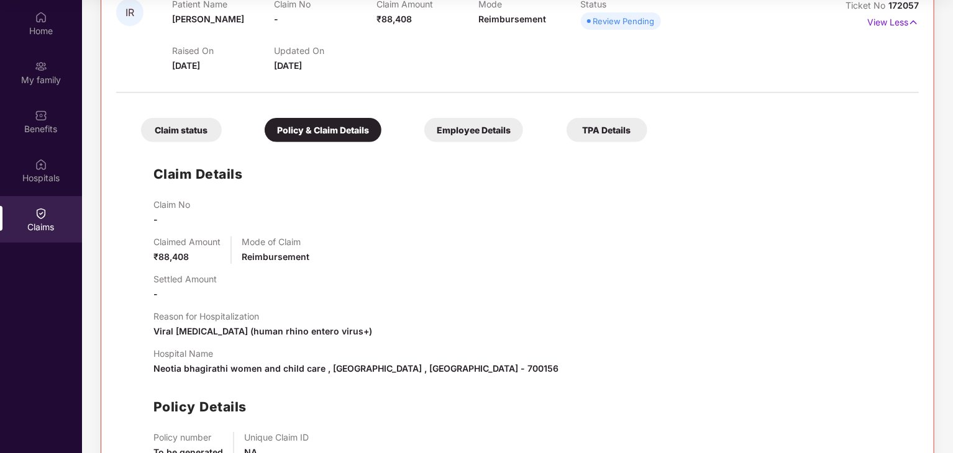
scroll to position [51, 0]
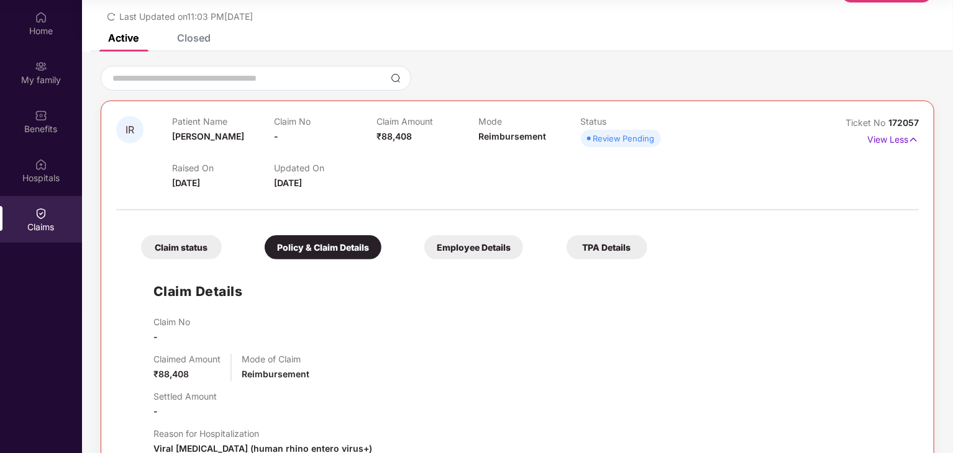
click at [479, 239] on div "Employee Details" at bounding box center [473, 247] width 99 height 24
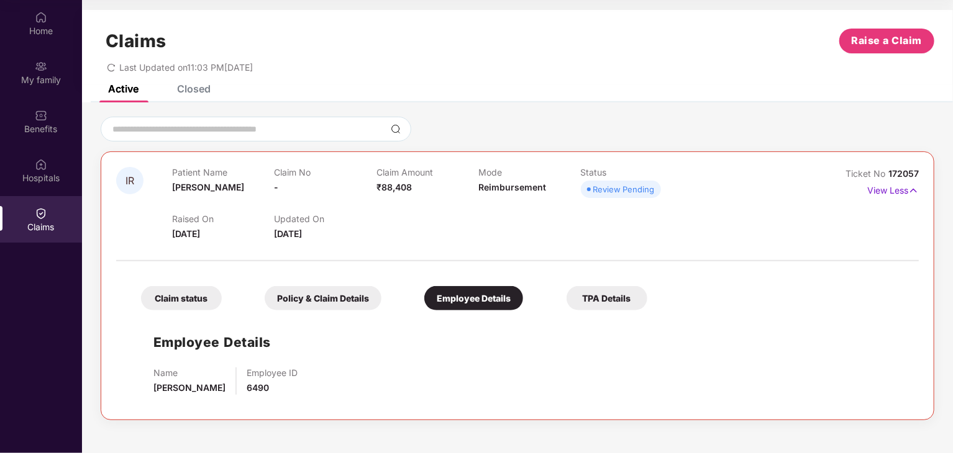
scroll to position [0, 0]
click at [609, 298] on div "TPA Details" at bounding box center [606, 298] width 81 height 24
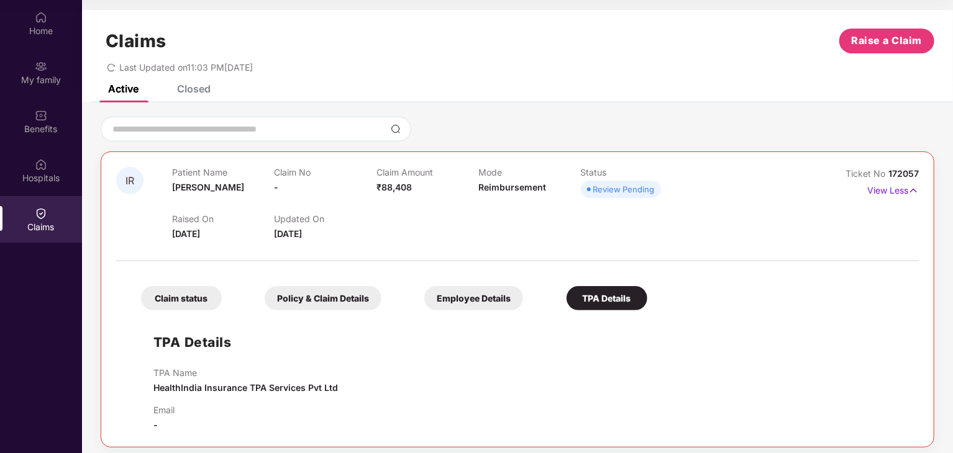
click at [199, 309] on div "Claim status" at bounding box center [181, 298] width 81 height 24
